Goal: Information Seeking & Learning: Learn about a topic

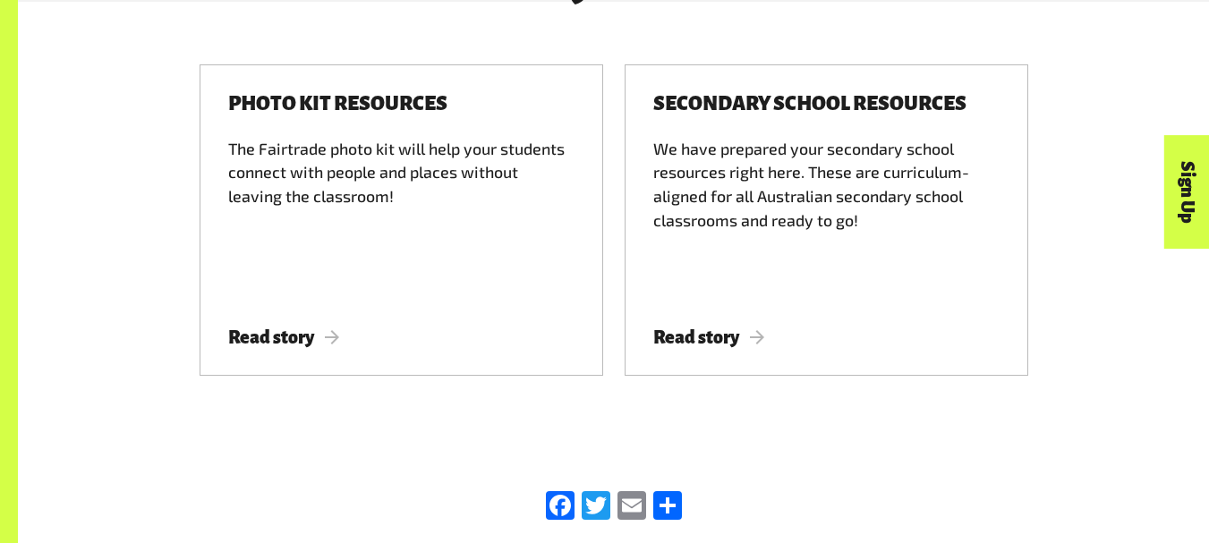
scroll to position [2575, 0]
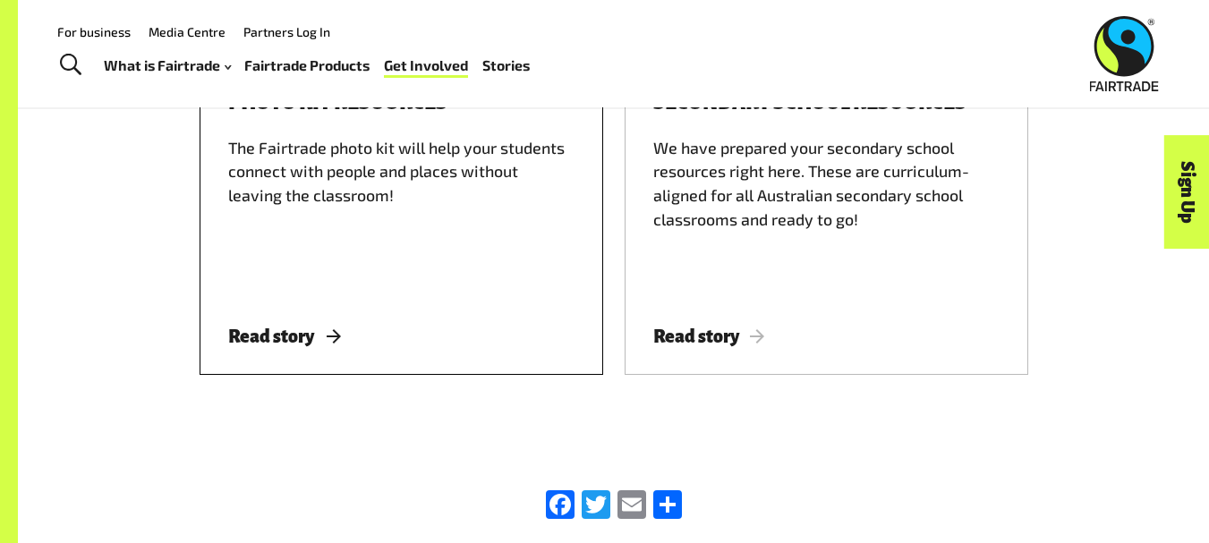
click at [364, 179] on div "The Fairtrade photo kit will help your students connect with people and places …" at bounding box center [401, 215] width 346 height 159
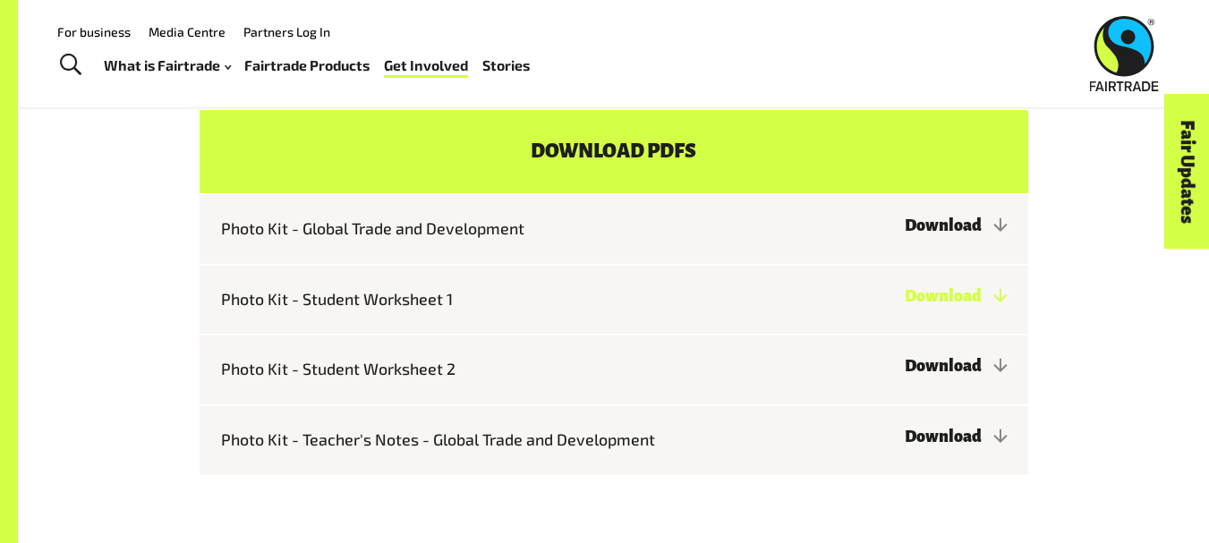
scroll to position [1413, 0]
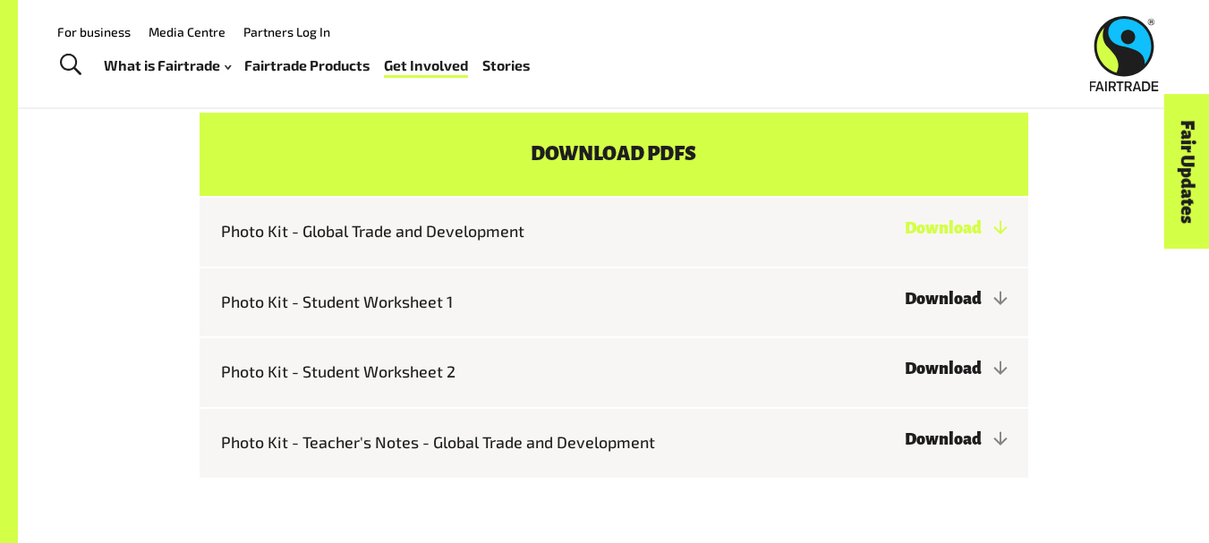
click at [904, 237] on link "Download" at bounding box center [954, 228] width 101 height 18
click at [904, 301] on link "Download" at bounding box center [954, 299] width 101 height 18
click at [904, 378] on link "Download" at bounding box center [954, 369] width 101 height 18
click at [904, 444] on link "Download" at bounding box center [954, 439] width 101 height 18
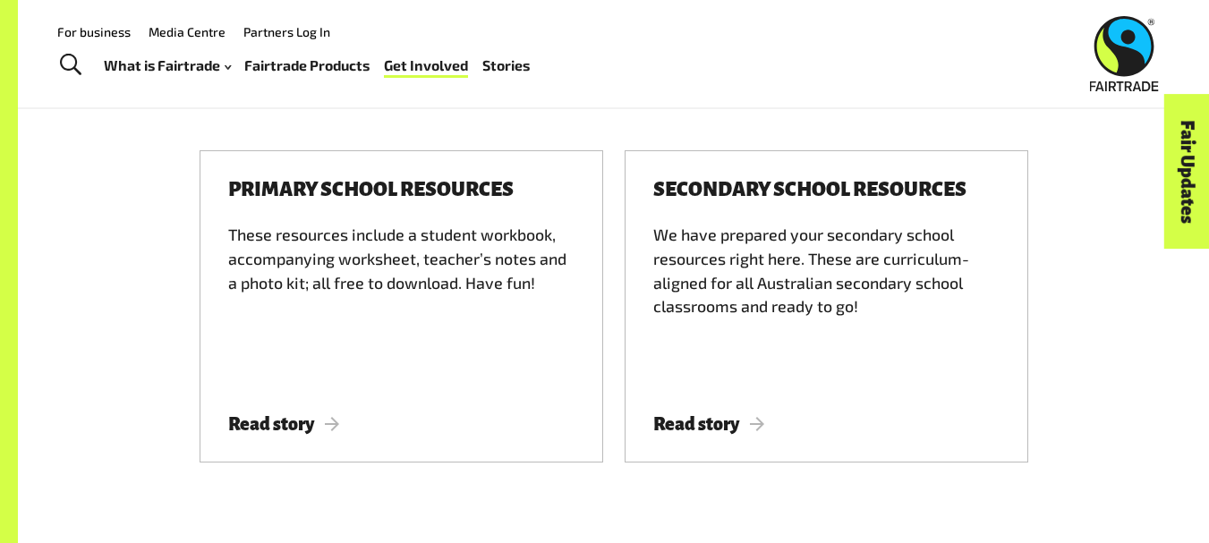
scroll to position [1953, 0]
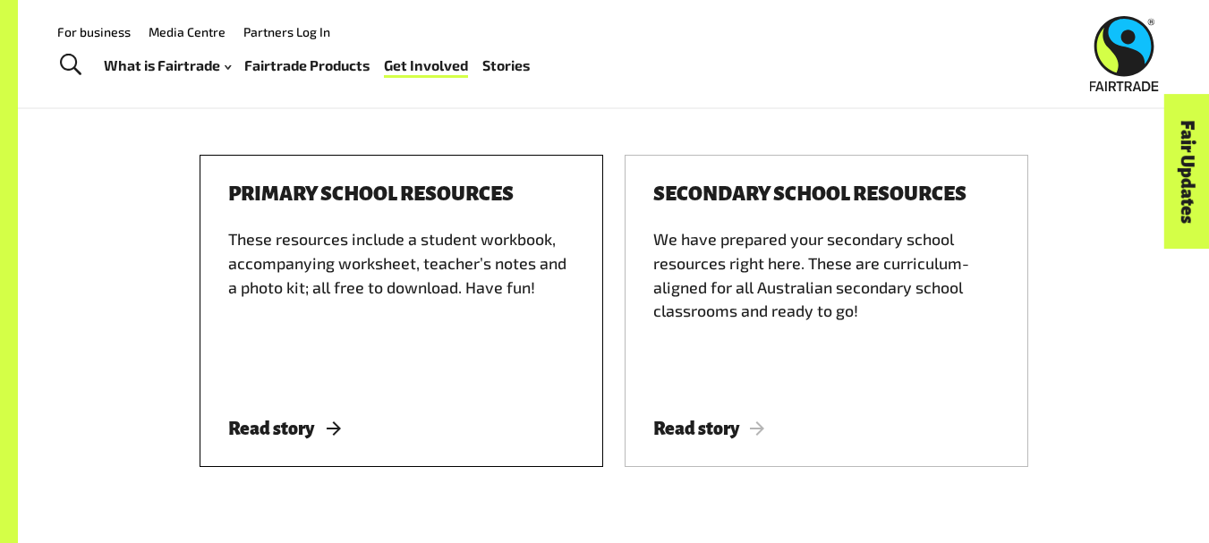
click at [401, 301] on div "These resources include a student workbook, accompanying worksheet, teacher’s n…" at bounding box center [401, 306] width 346 height 159
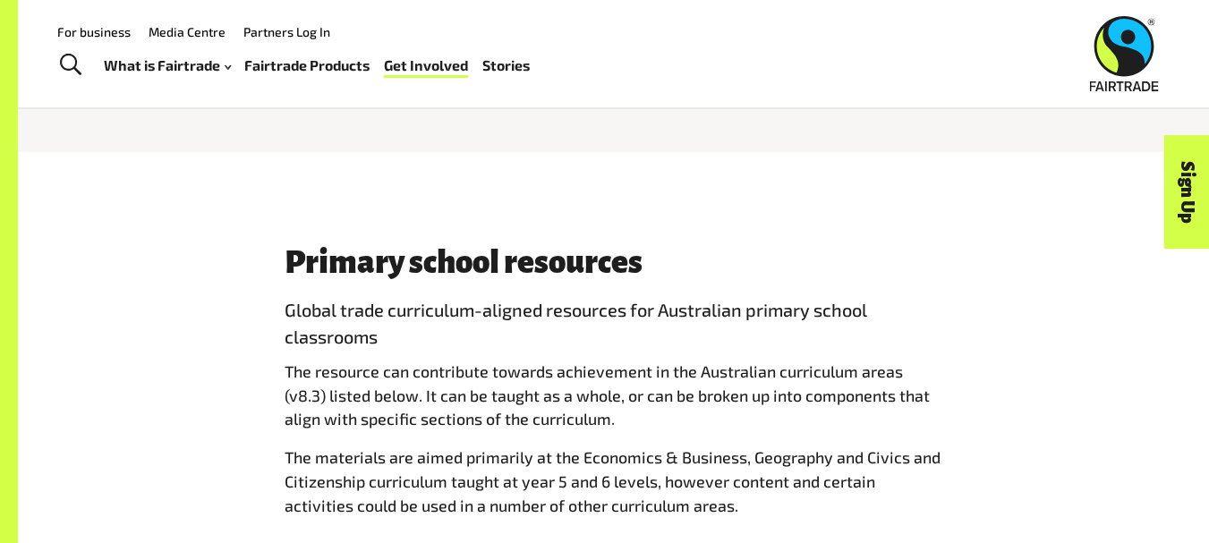
scroll to position [687, 0]
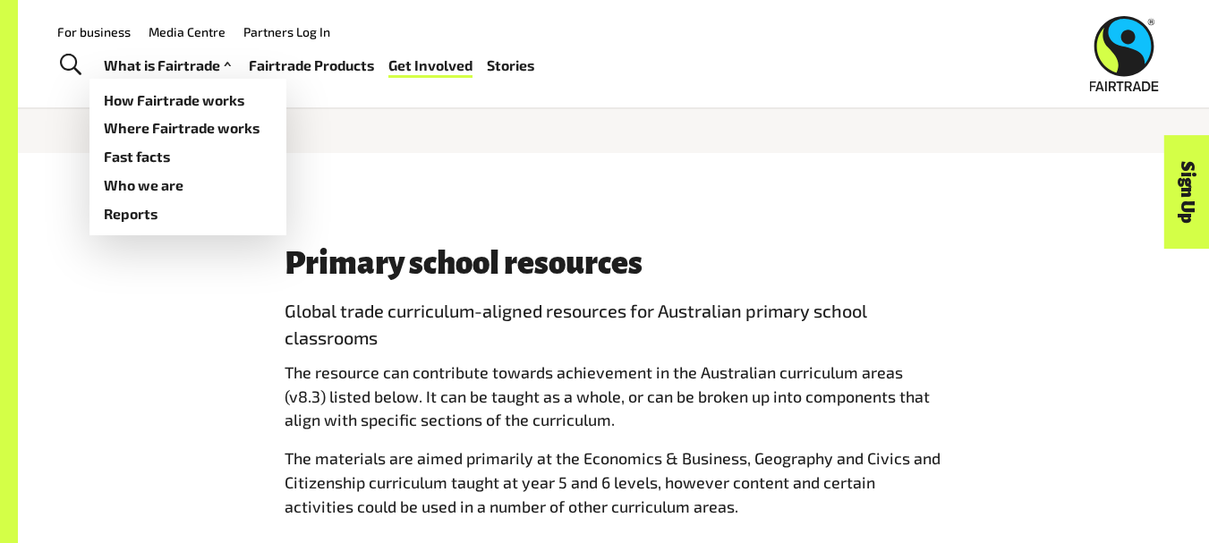
click at [208, 61] on link "What is Fairtrade" at bounding box center [170, 66] width 132 height 26
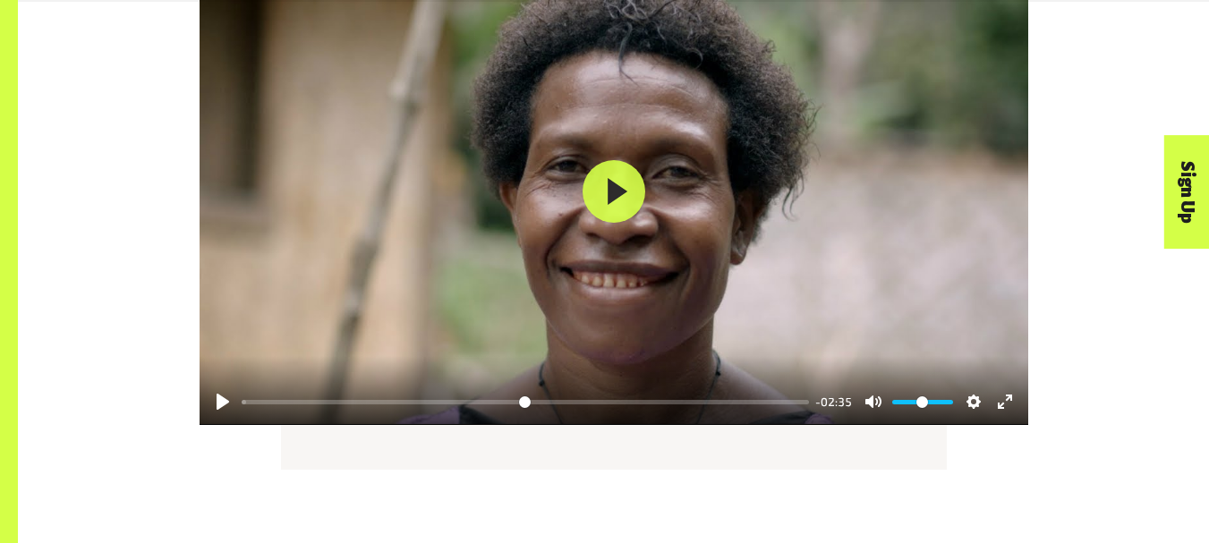
scroll to position [2283, 0]
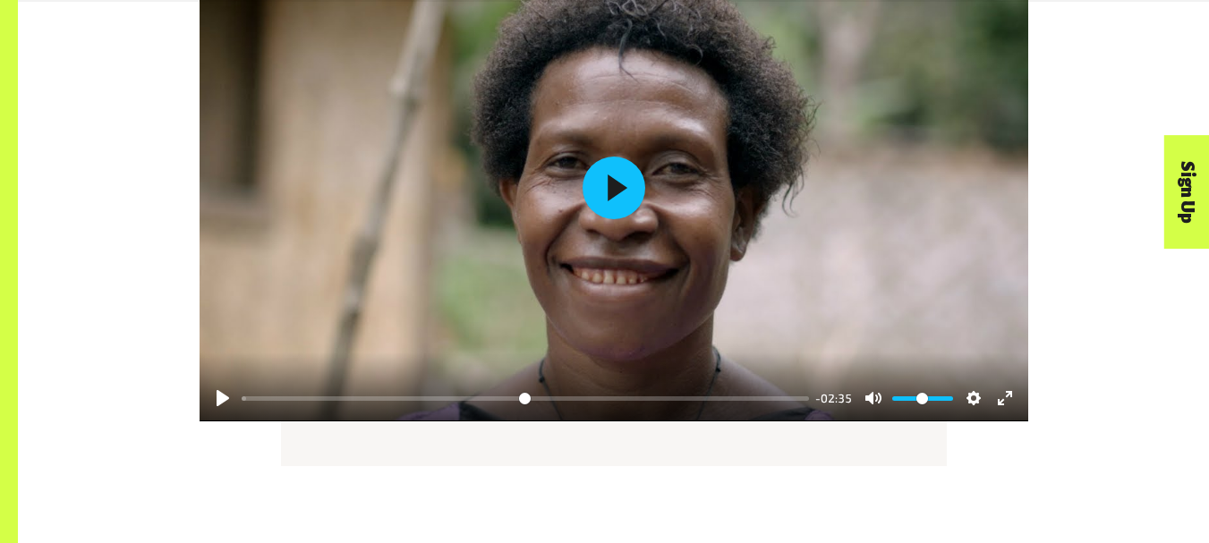
click at [602, 202] on button "Play" at bounding box center [613, 188] width 63 height 63
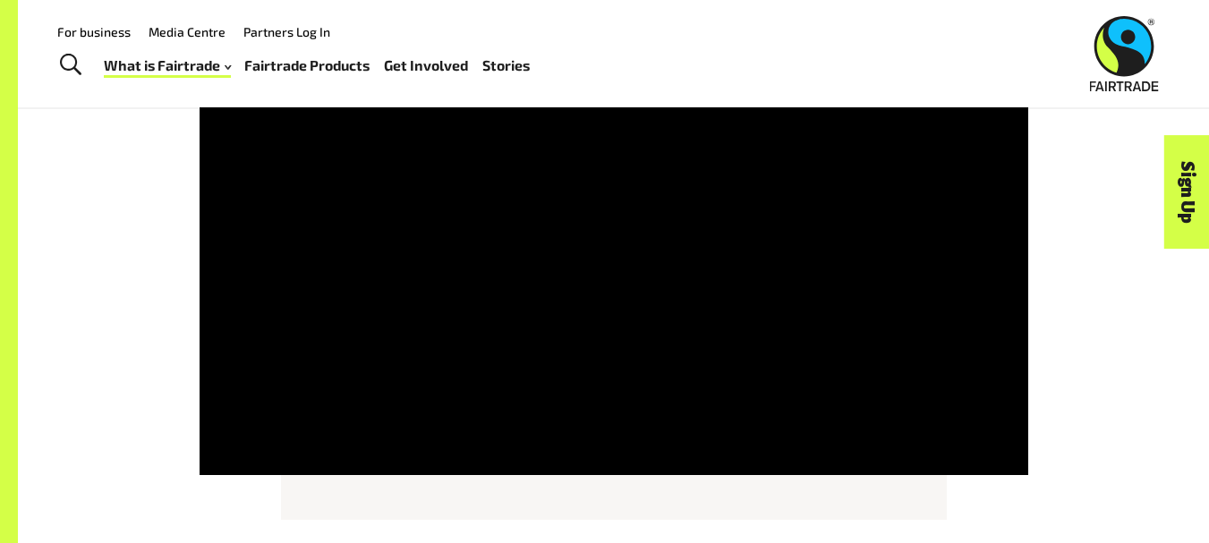
scroll to position [2228, 0]
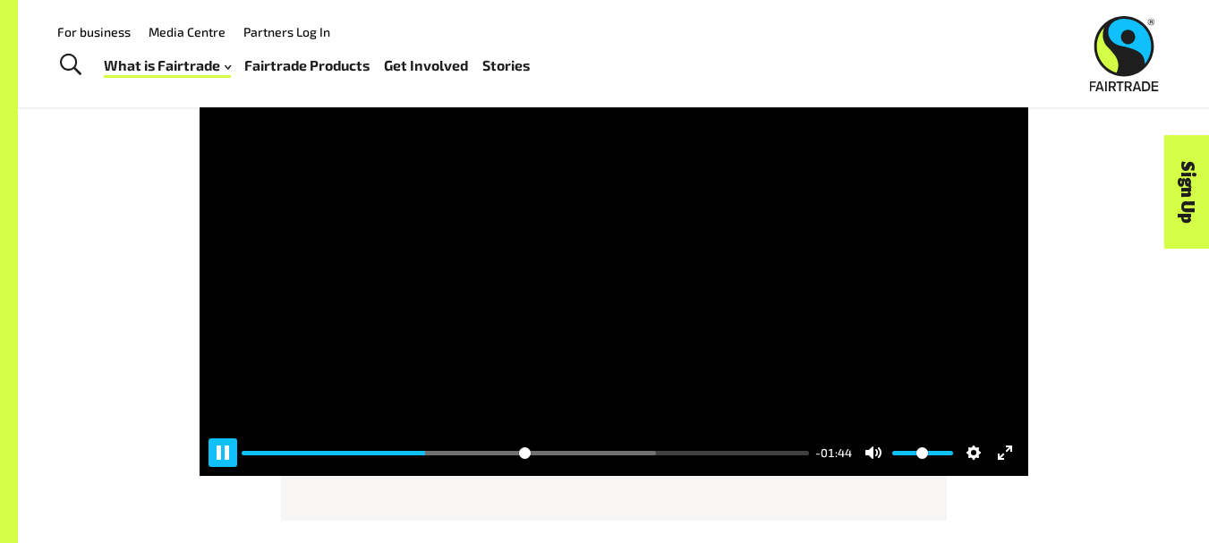
click at [216, 457] on button "Pause Play" at bounding box center [222, 452] width 29 height 29
type input "*****"
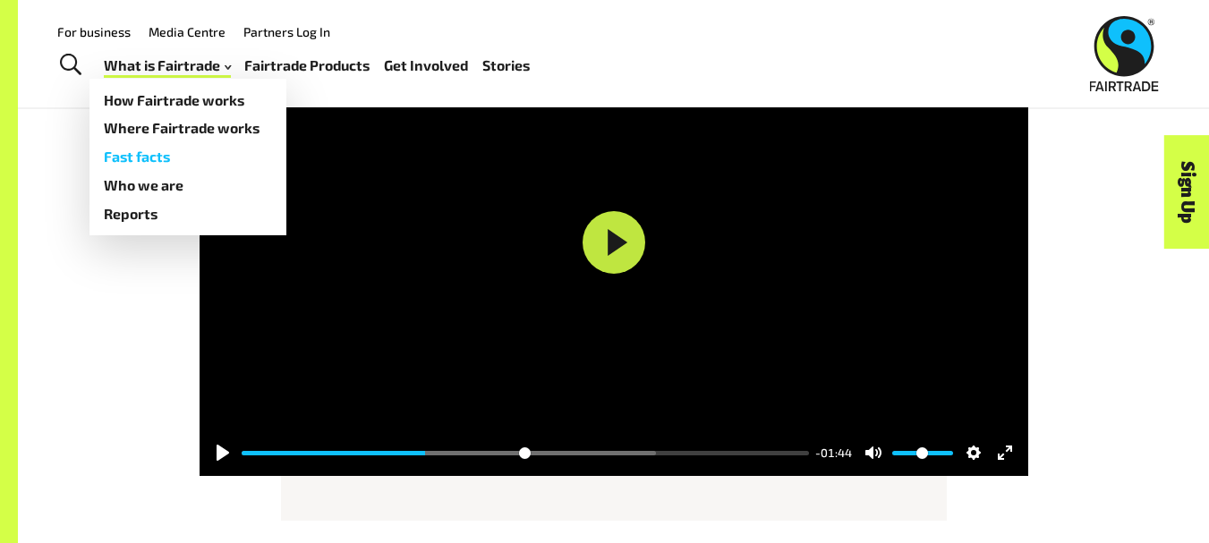
click at [144, 158] on link "Fast facts" at bounding box center [187, 156] width 197 height 29
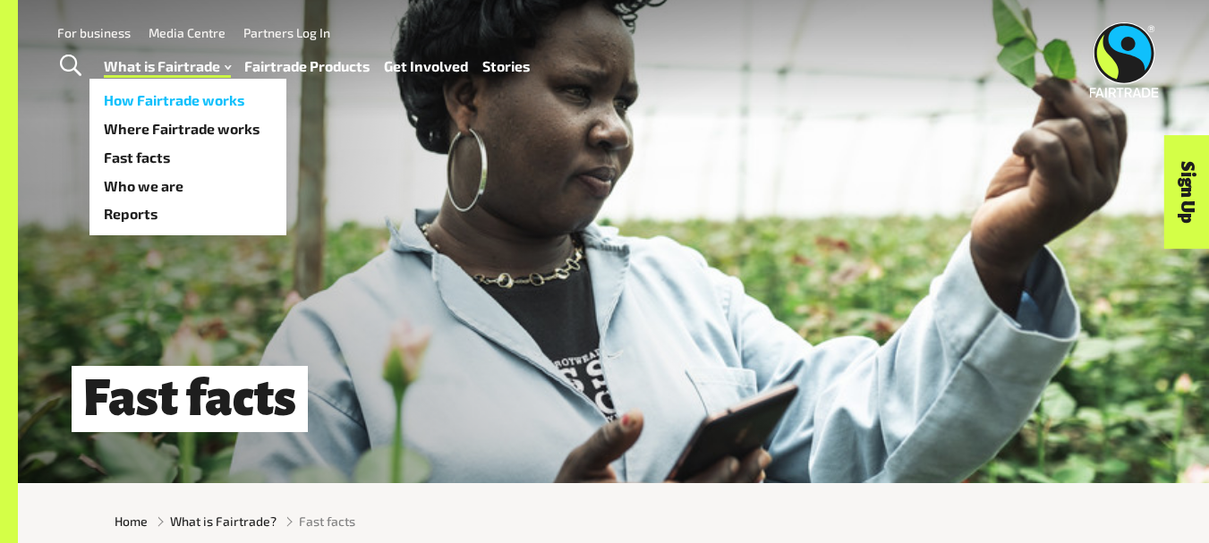
click at [174, 100] on link "How Fairtrade works" at bounding box center [187, 100] width 197 height 29
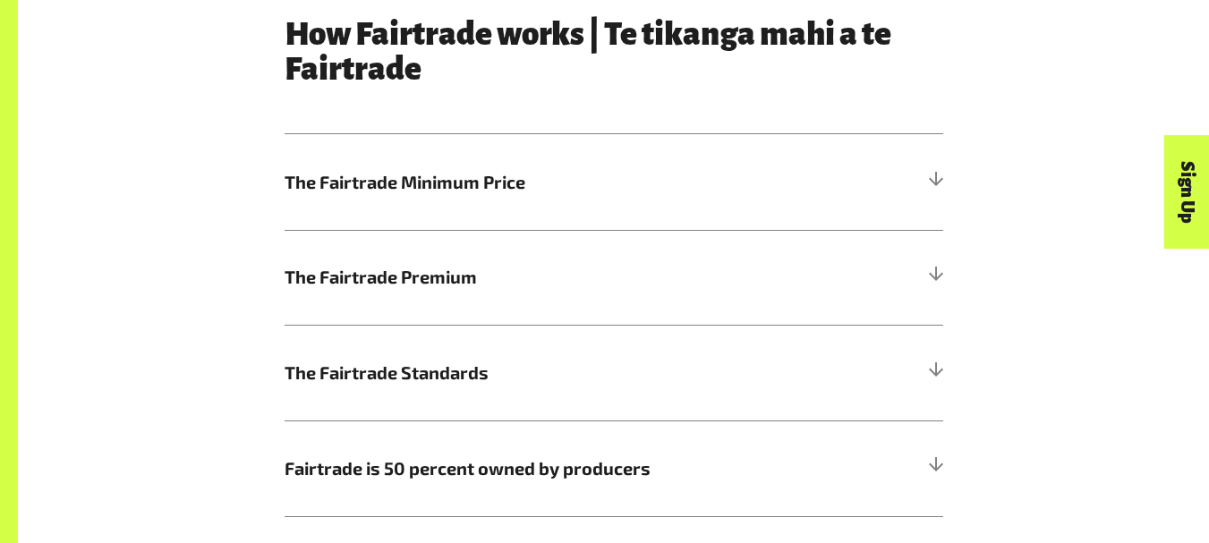
scroll to position [954, 0]
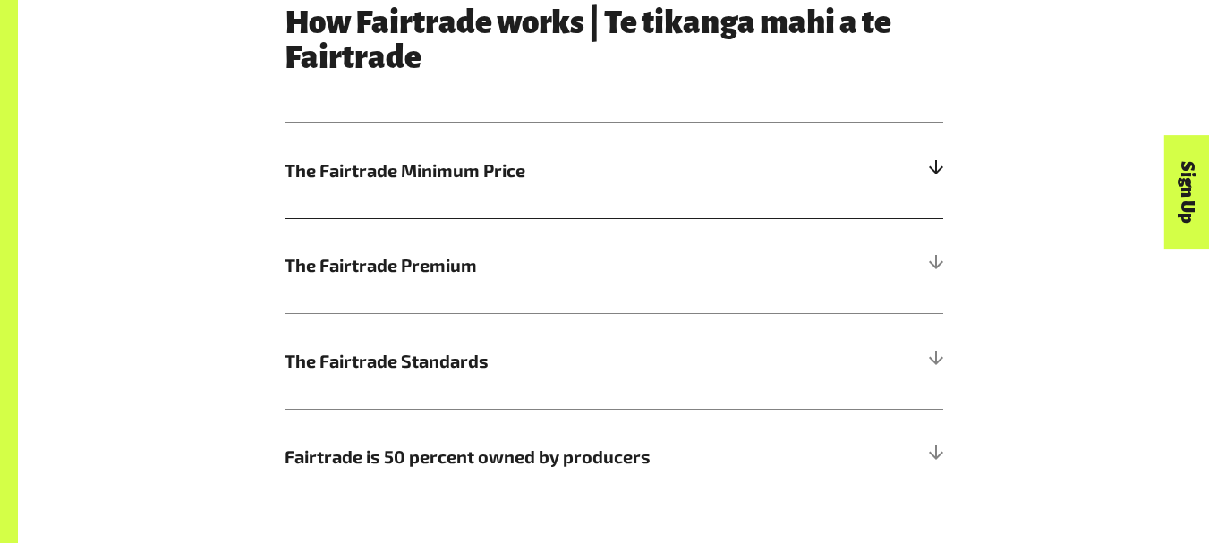
click at [938, 166] on div at bounding box center [935, 171] width 16 height 16
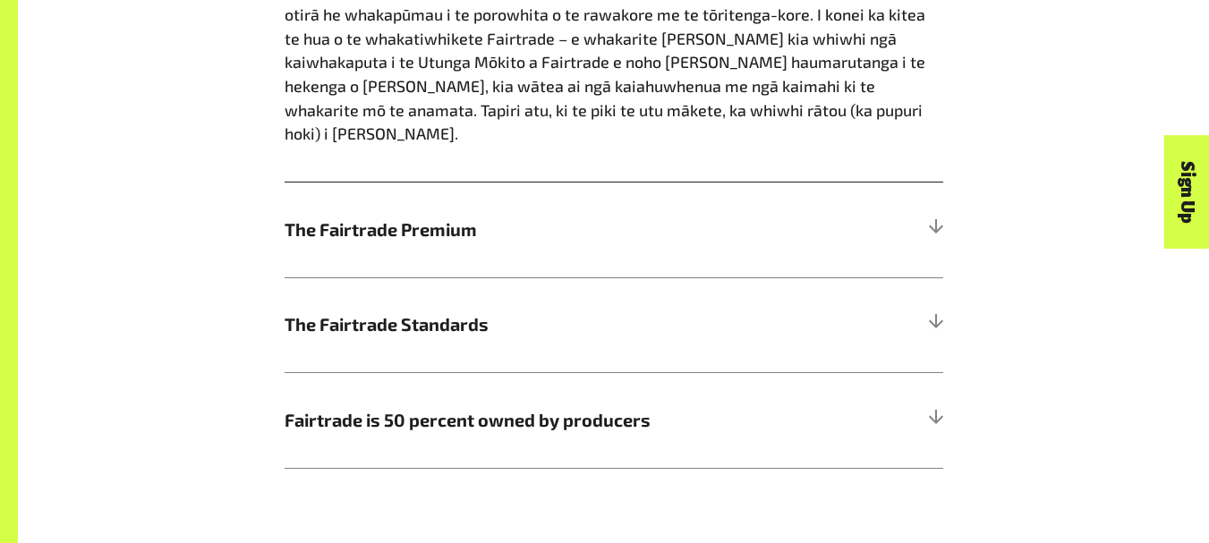
scroll to position [1433, 0]
click at [683, 220] on span "The Fairtrade Premium" at bounding box center [531, 229] width 494 height 27
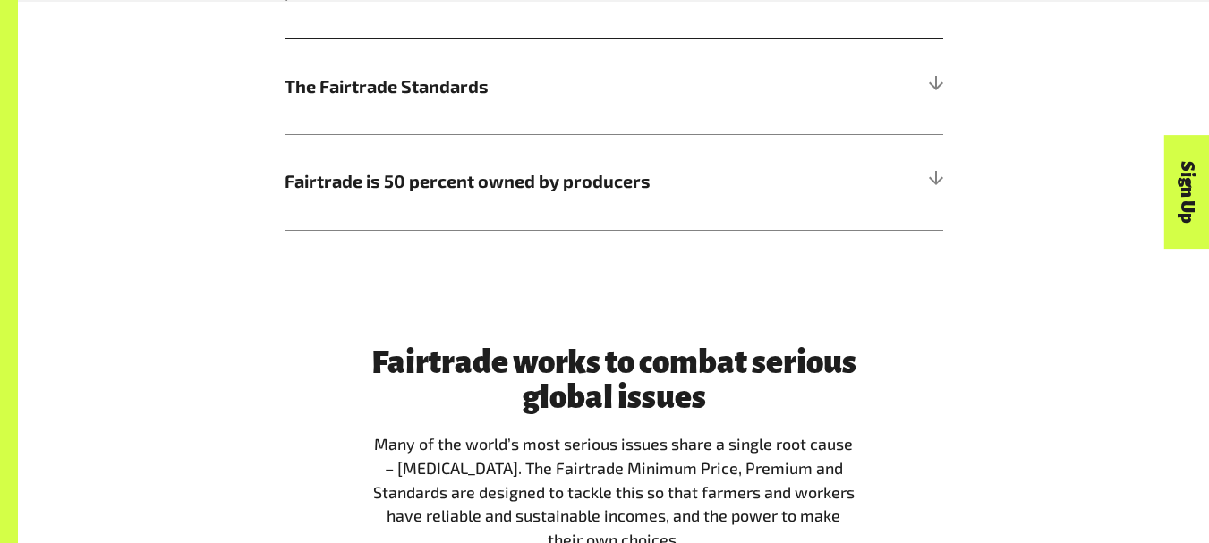
scroll to position [1624, 0]
click at [889, 57] on h5 "The Fairtrade Standards" at bounding box center [613, 86] width 658 height 96
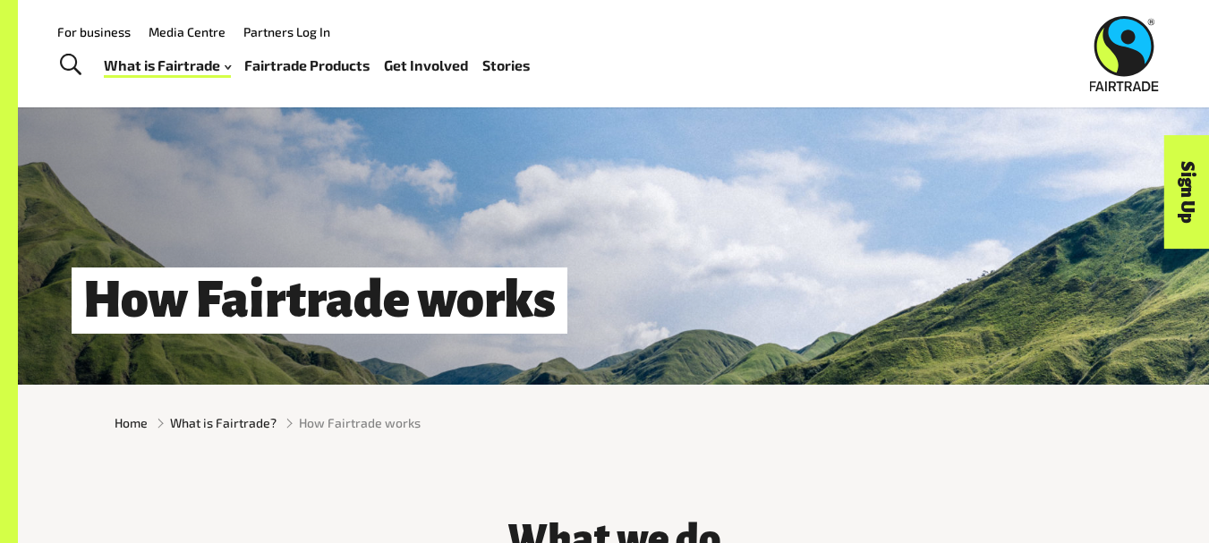
scroll to position [0, 0]
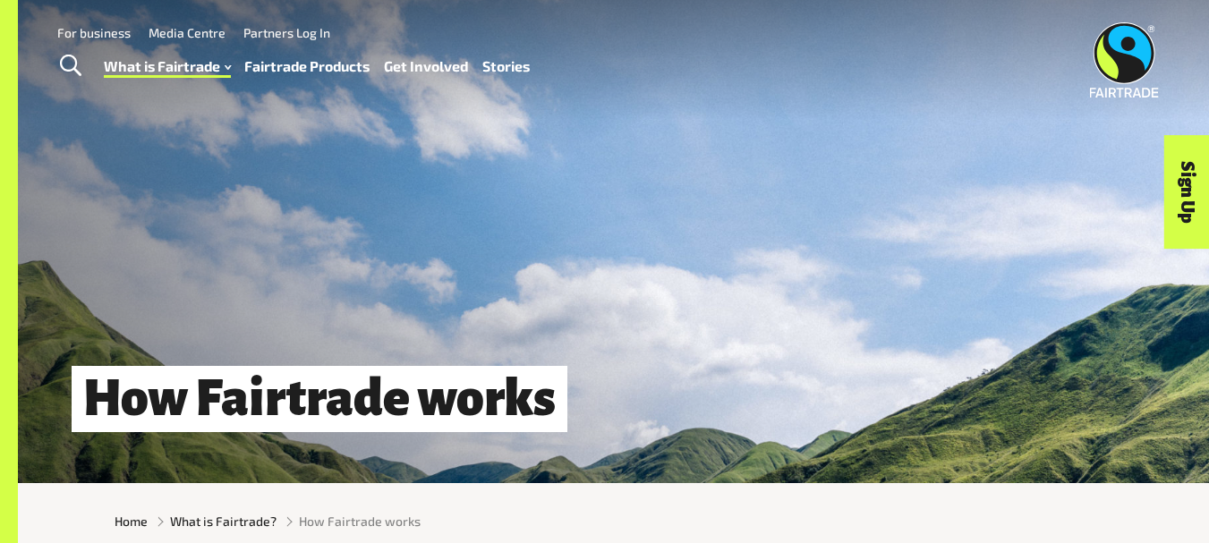
click at [336, 62] on link "Fairtrade Products" at bounding box center [306, 67] width 125 height 26
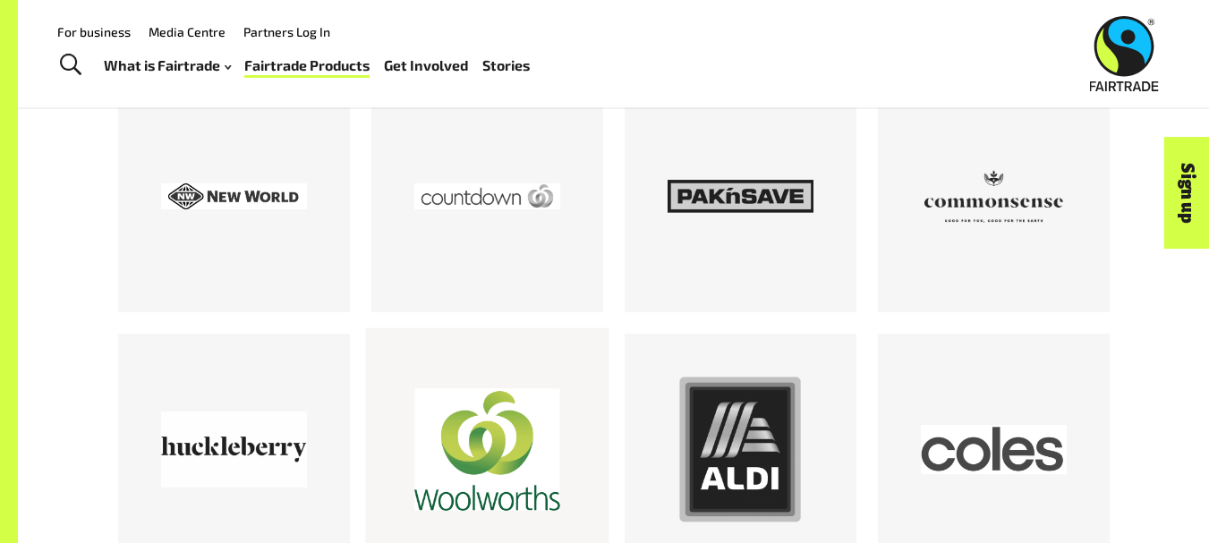
scroll to position [1603, 0]
click at [492, 432] on div at bounding box center [487, 451] width 146 height 146
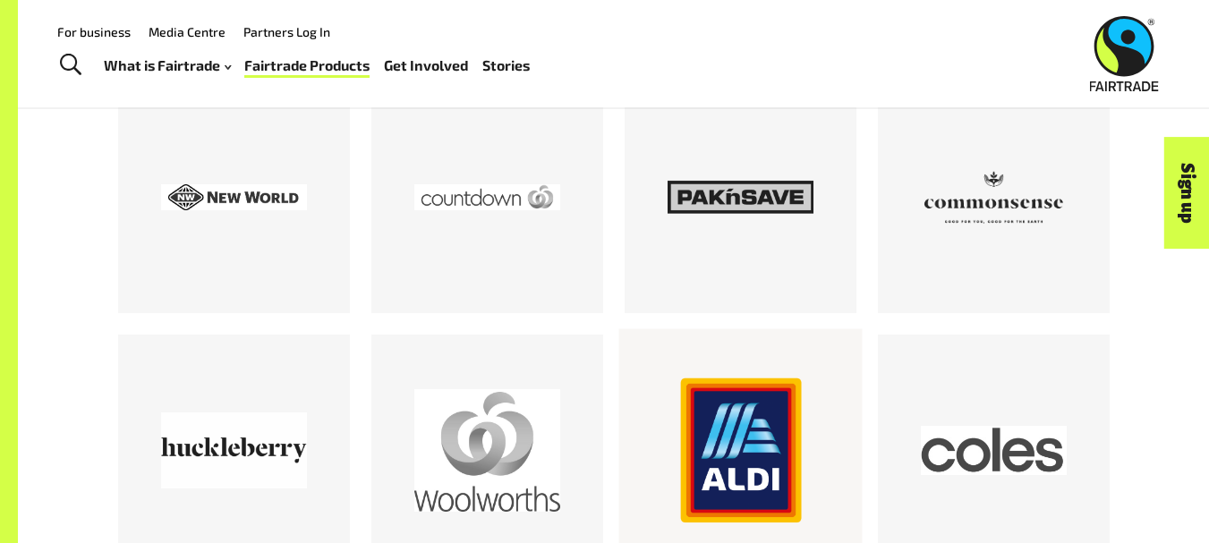
click at [728, 419] on div at bounding box center [740, 451] width 146 height 146
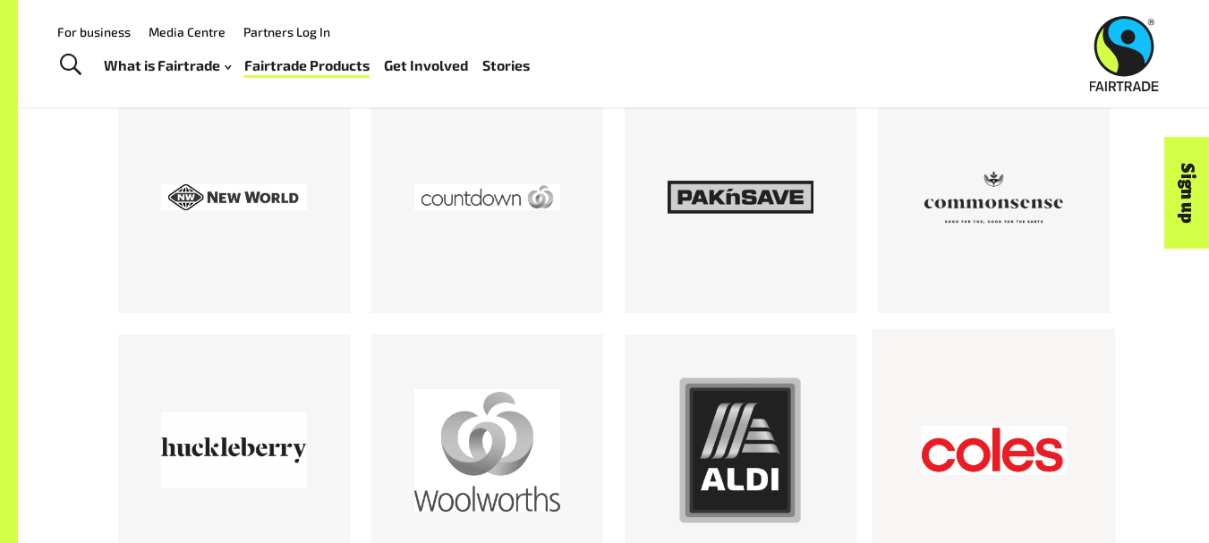
click at [961, 418] on div at bounding box center [994, 451] width 146 height 146
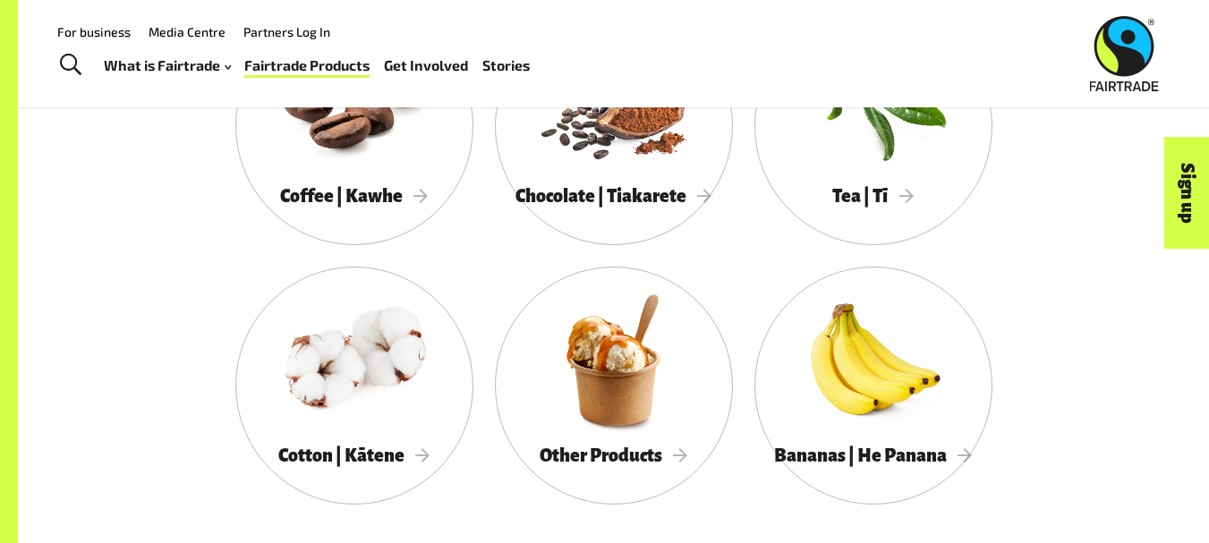
scroll to position [1030, 0]
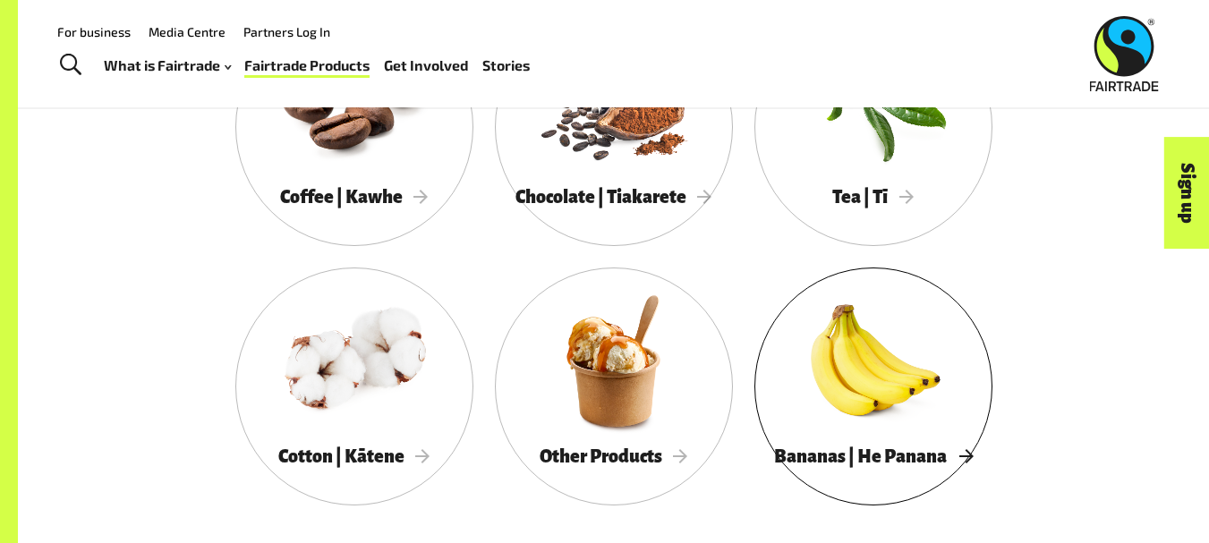
click at [866, 397] on div at bounding box center [873, 361] width 238 height 155
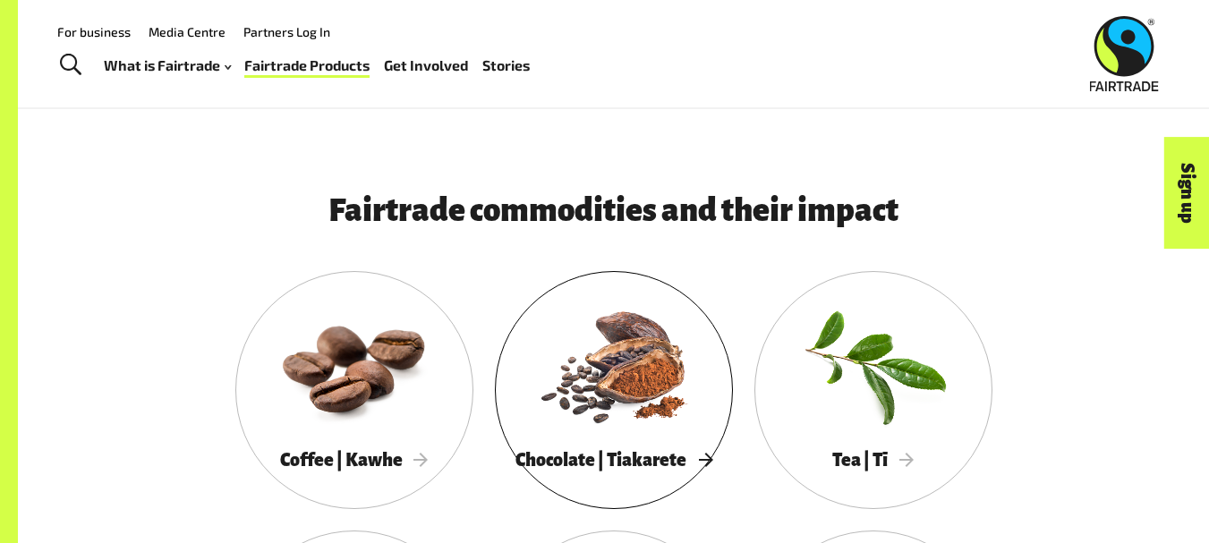
scroll to position [766, 0]
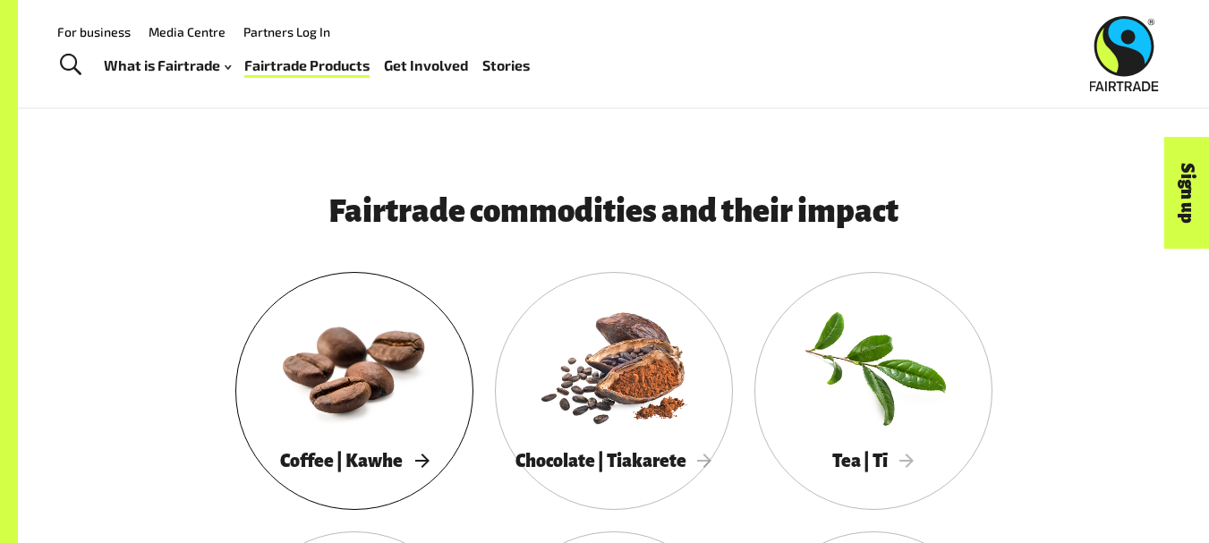
click at [387, 360] on div at bounding box center [354, 365] width 238 height 155
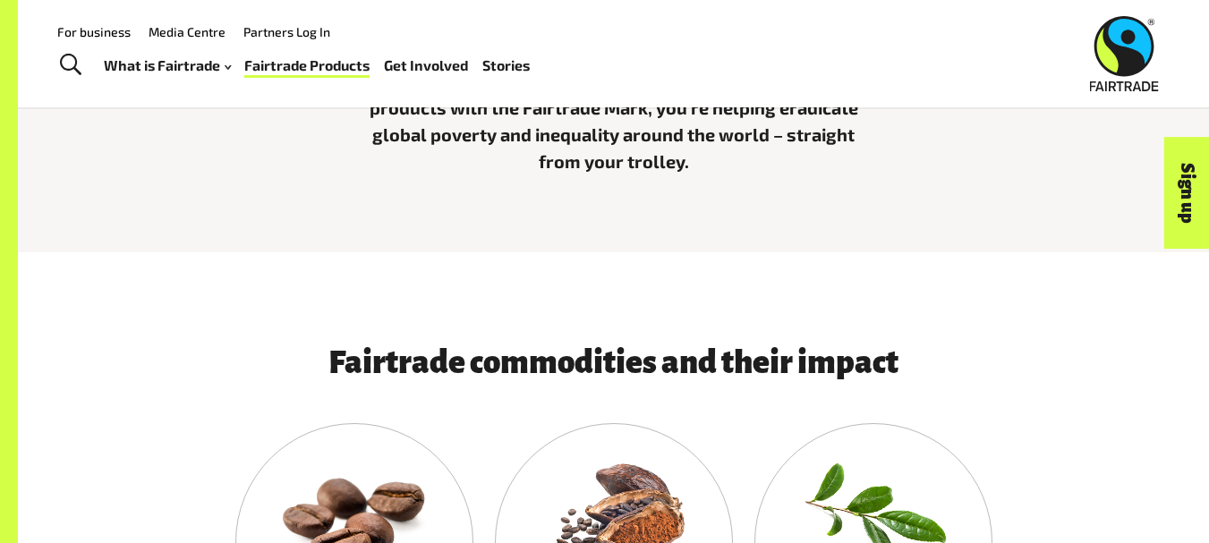
scroll to position [614, 0]
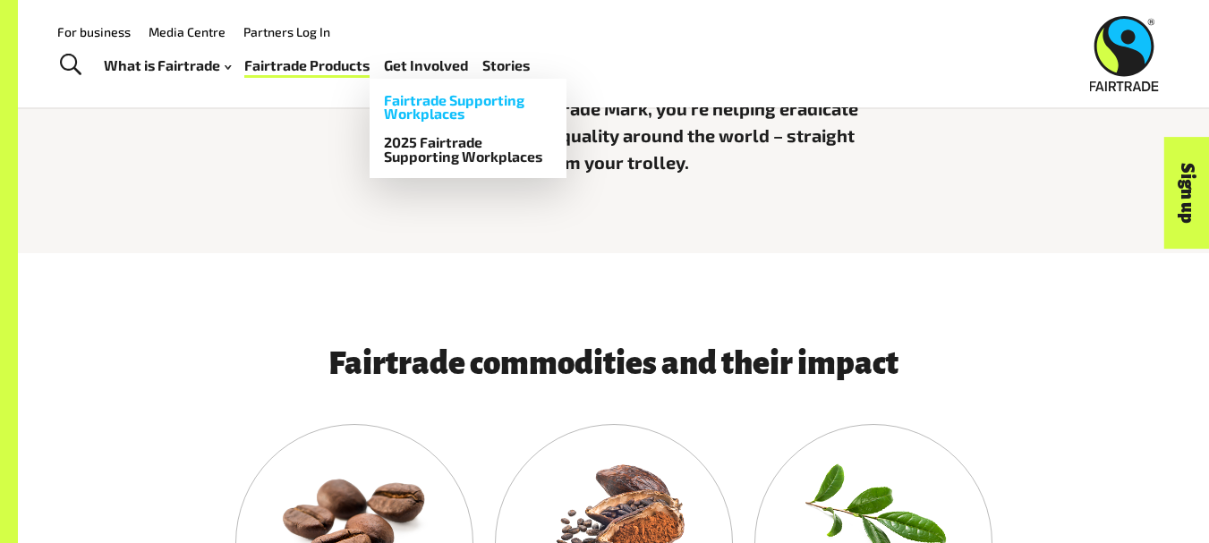
click at [438, 108] on link "Fairtrade Supporting Workplaces" at bounding box center [467, 107] width 197 height 43
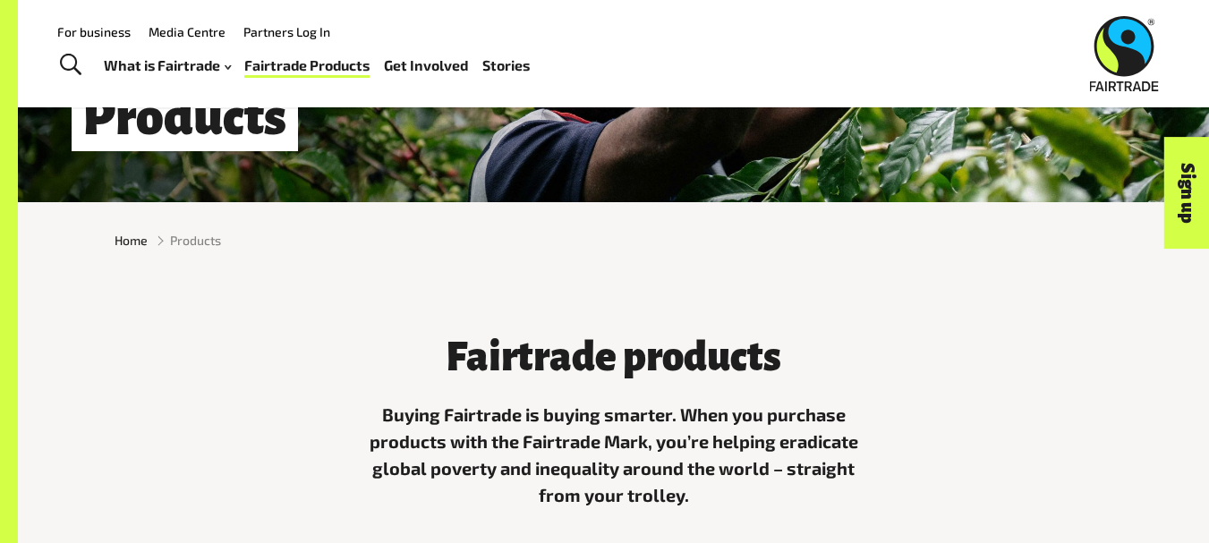
scroll to position [280, 0]
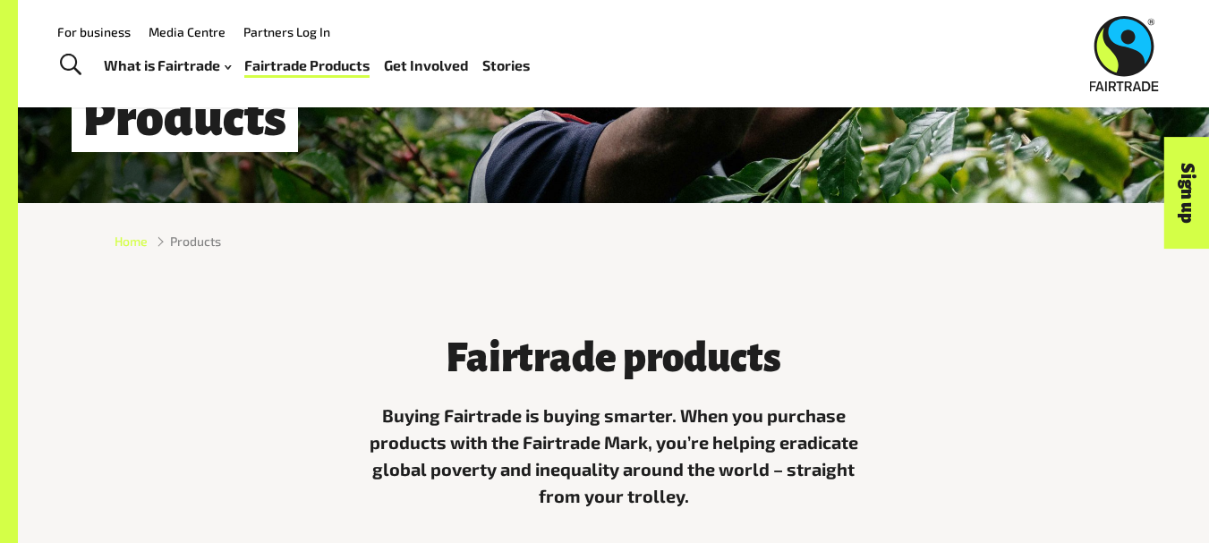
click at [126, 250] on span "Home" at bounding box center [131, 241] width 33 height 19
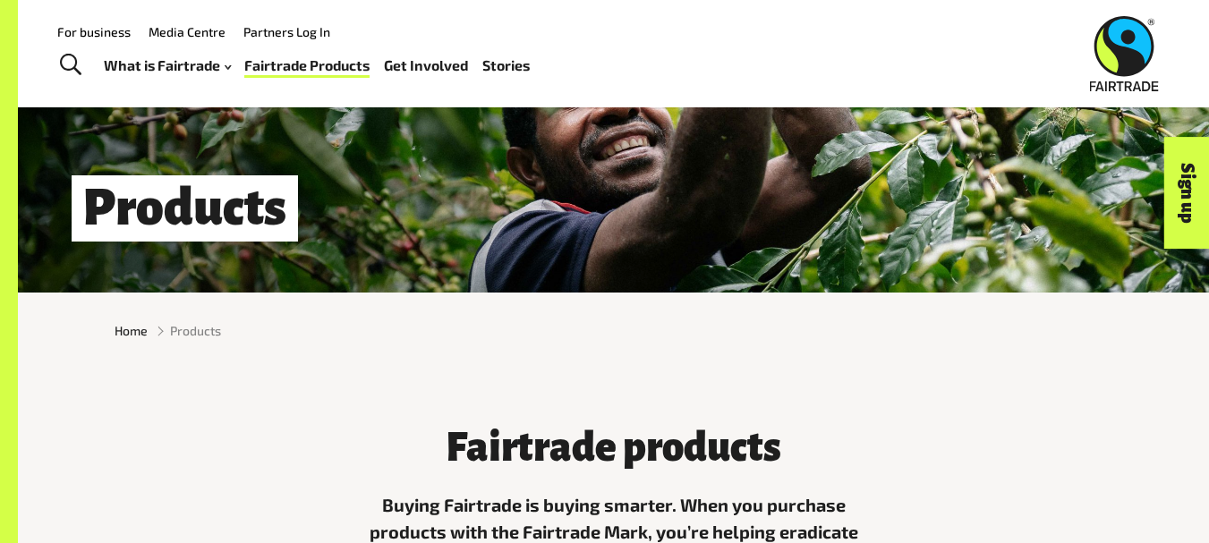
scroll to position [0, 0]
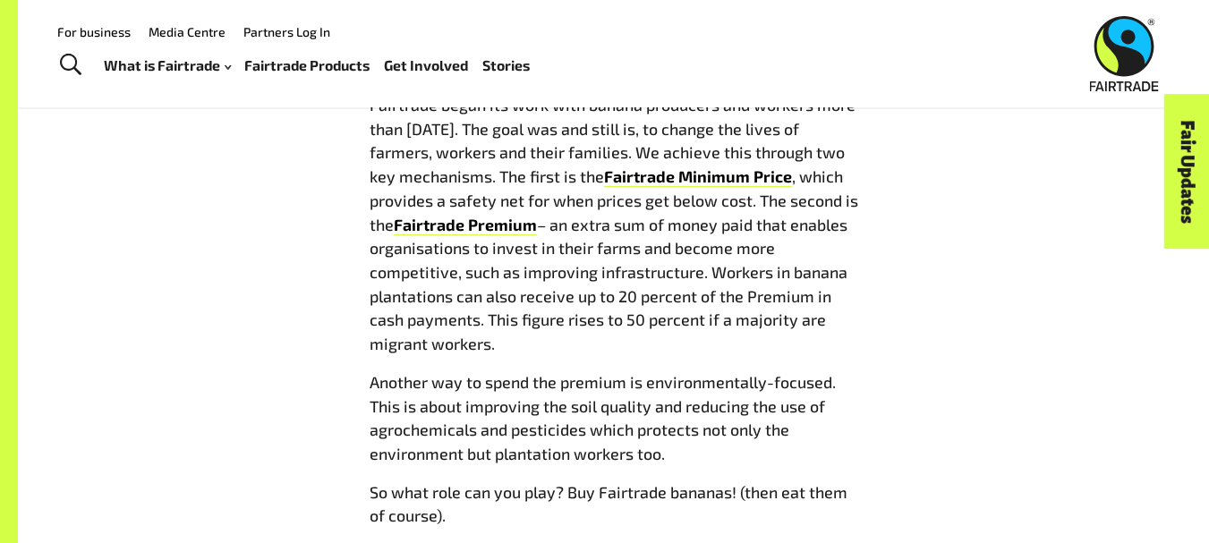
scroll to position [1728, 0]
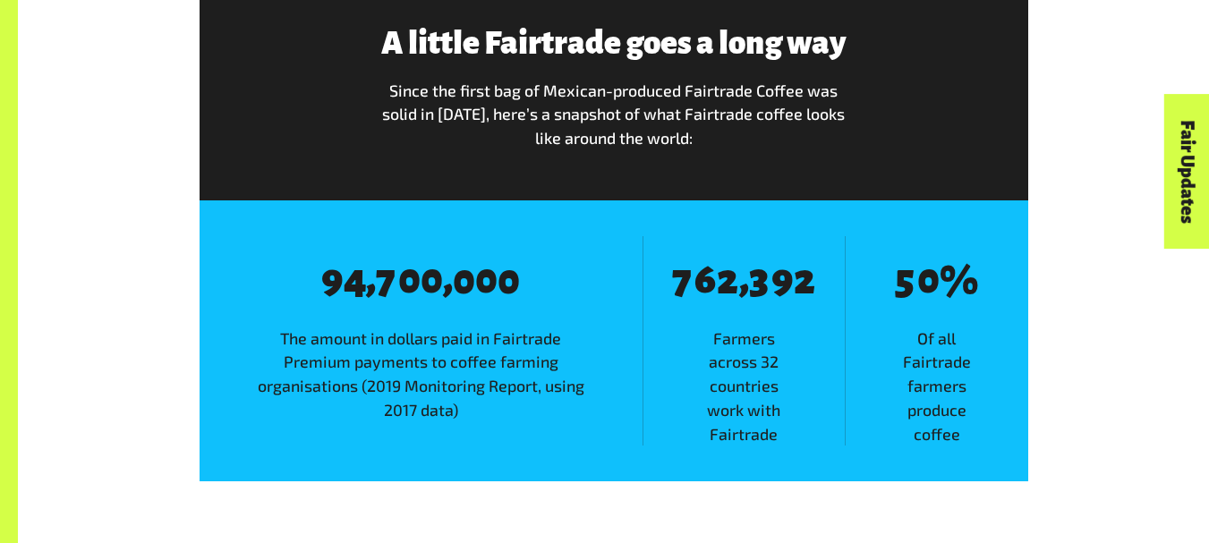
scroll to position [2736, 0]
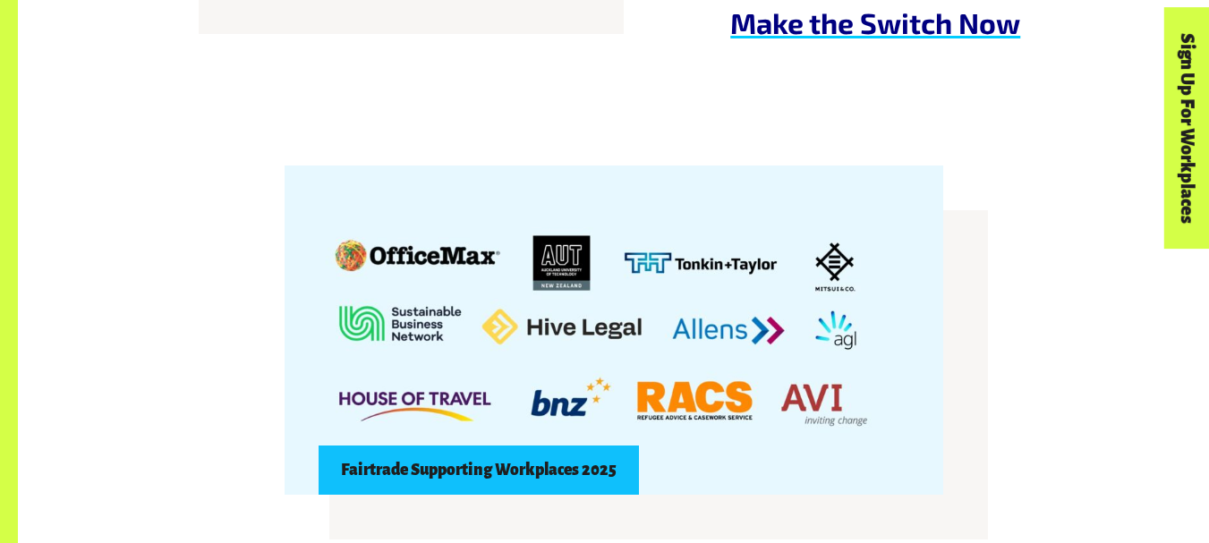
scroll to position [1608, 0]
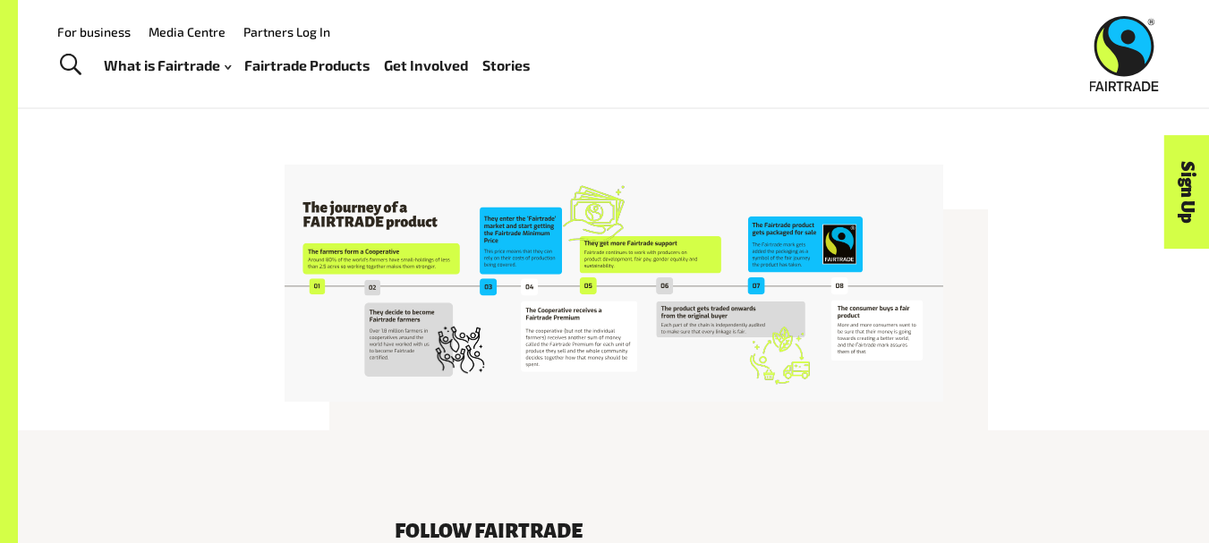
scroll to position [3275, 0]
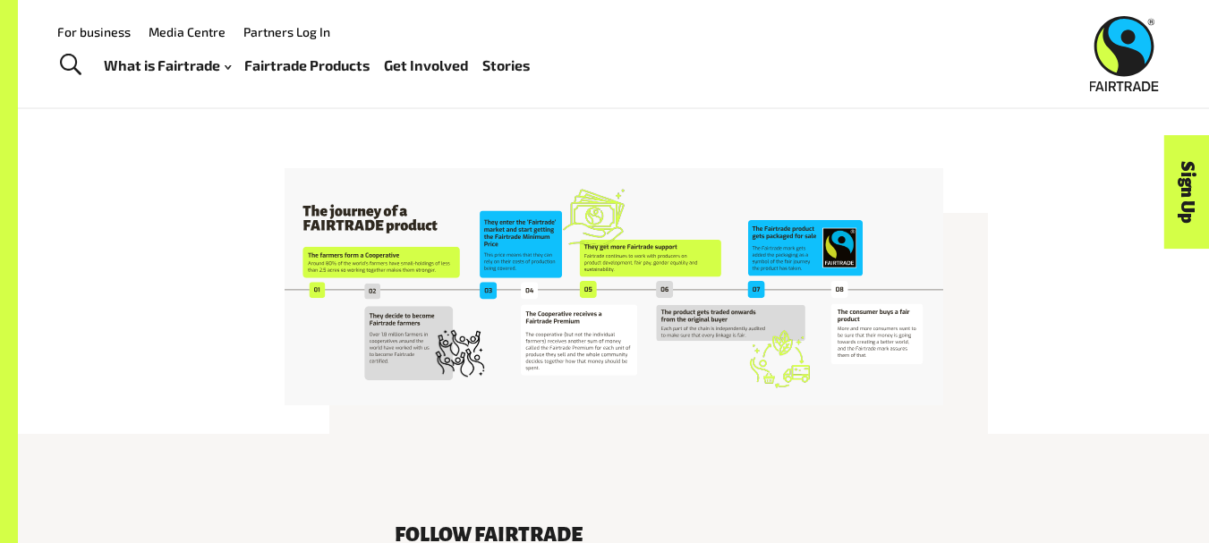
click at [580, 168] on img at bounding box center [613, 286] width 658 height 237
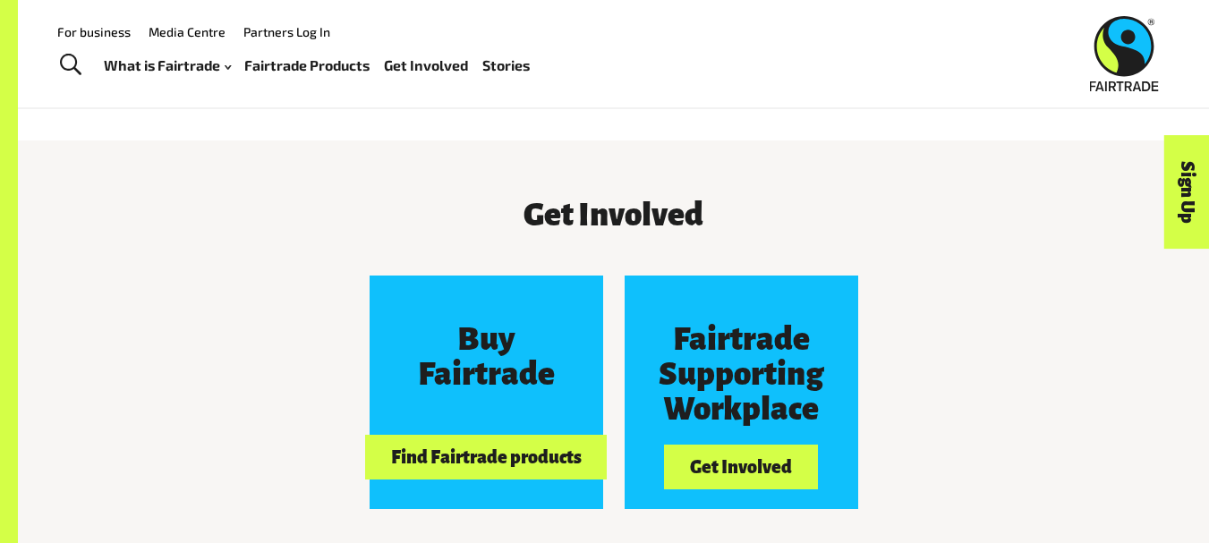
scroll to position [1415, 0]
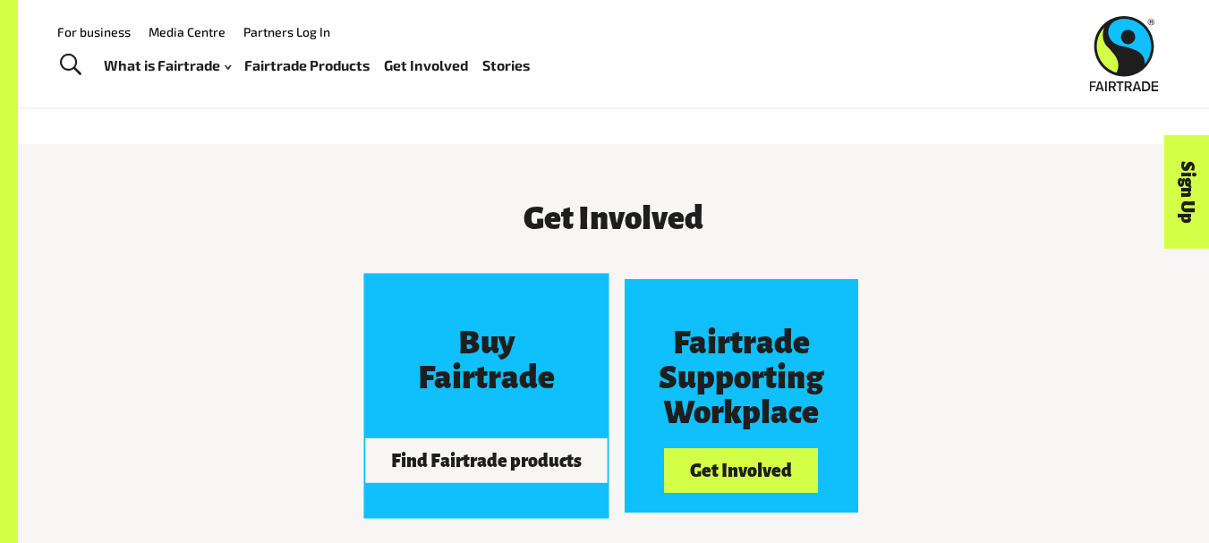
click at [496, 326] on h3 "Buy Fairtrade" at bounding box center [485, 361] width 174 height 70
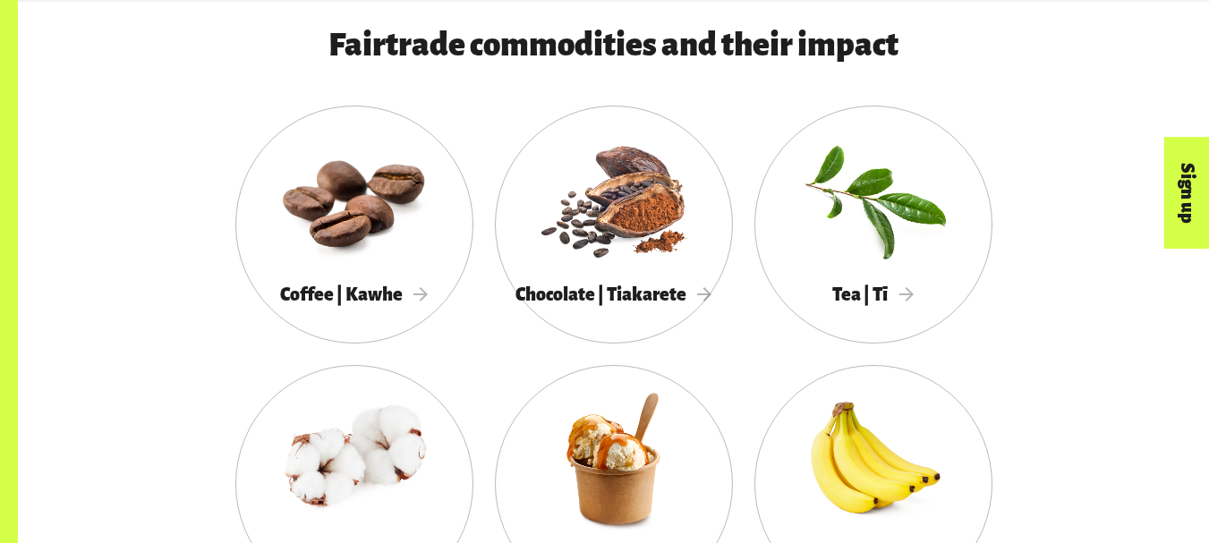
scroll to position [1319, 0]
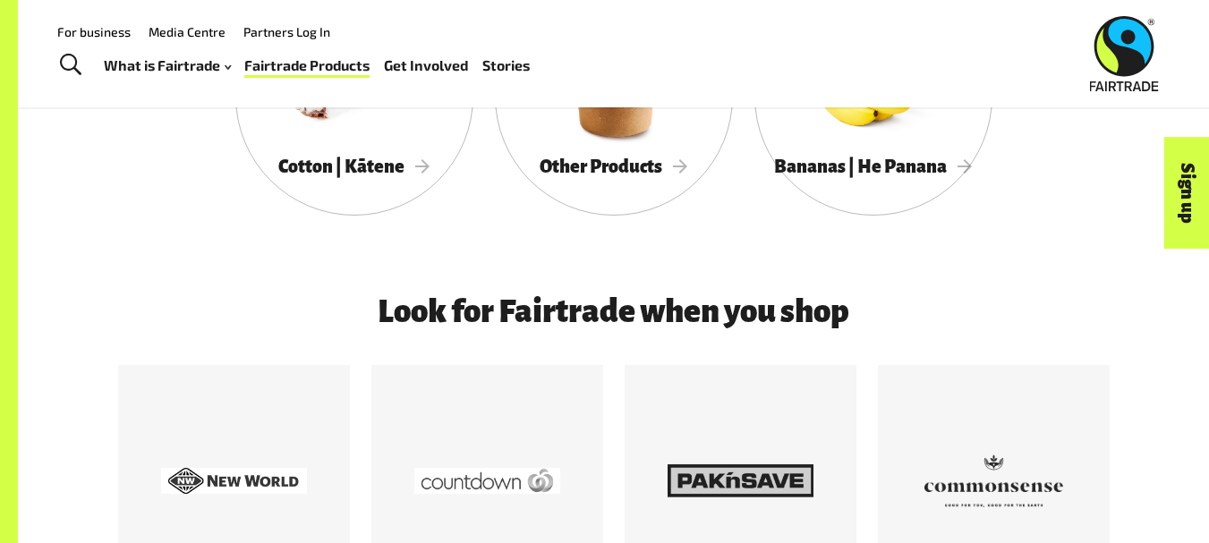
click at [346, 100] on header "Menu For business Media Centre Partners Log In What is Fairtrade How Fairtrade …" at bounding box center [604, 53] width 1209 height 107
click at [342, 156] on div "Cotton | Kātene" at bounding box center [354, 166] width 238 height 37
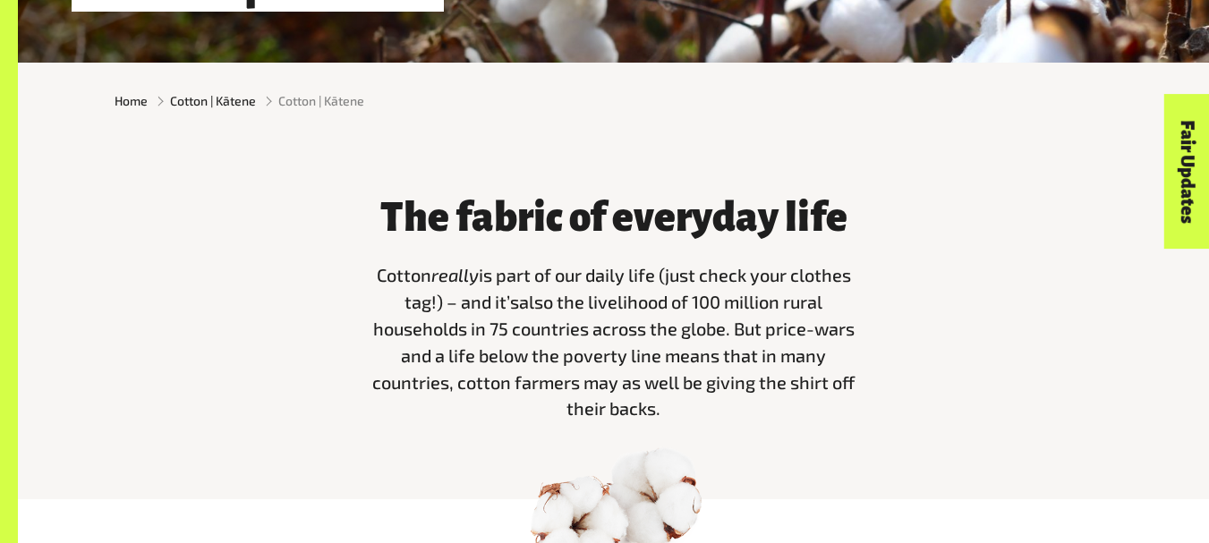
scroll to position [421, 0]
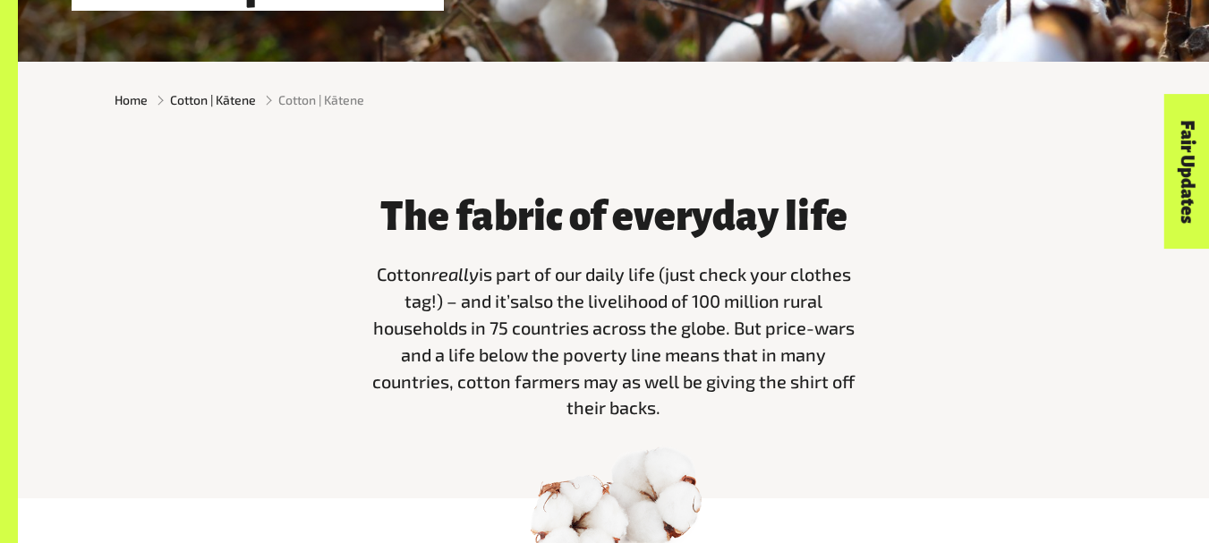
drag, startPoint x: 485, startPoint y: 308, endPoint x: 320, endPoint y: 370, distance: 176.1
click at [320, 370] on div "The fabric of everyday life Cotton really is part of our daily life (just check…" at bounding box center [614, 305] width 1020 height 262
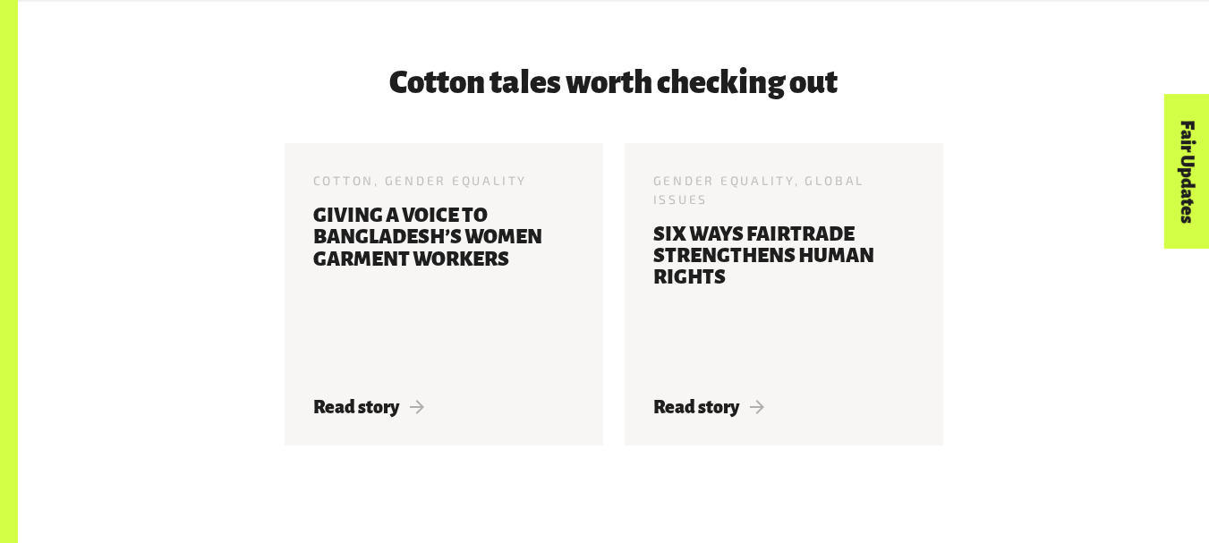
scroll to position [4079, 0]
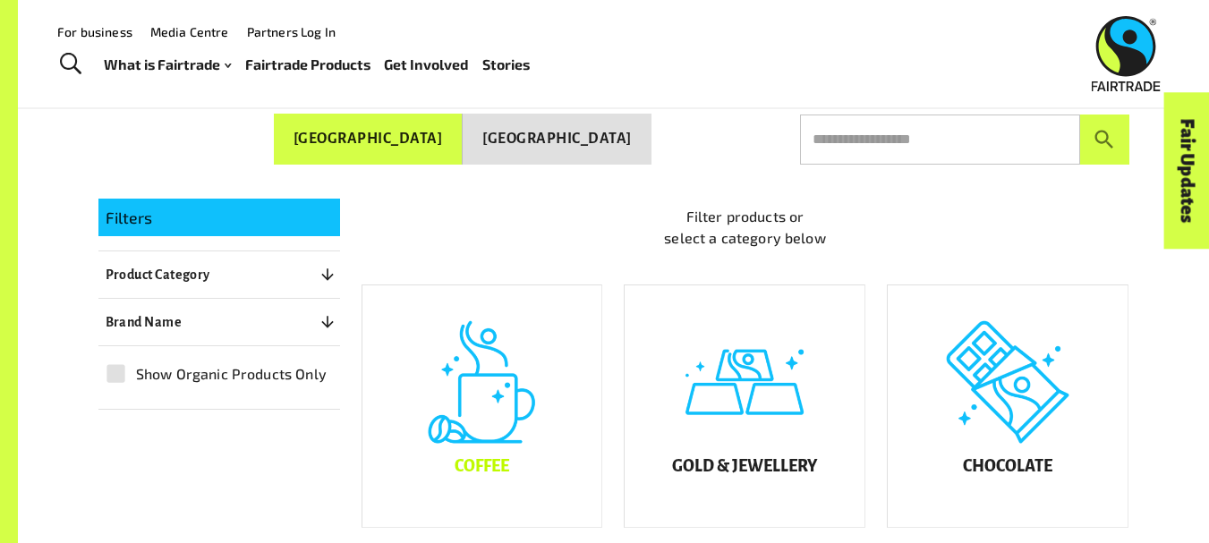
scroll to position [260, 0]
click at [473, 372] on div "Coffee" at bounding box center [482, 407] width 240 height 242
